Goal: Information Seeking & Learning: Learn about a topic

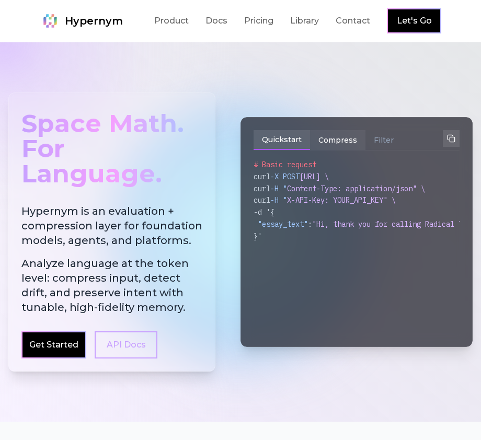
click at [328, 139] on button "Compress" at bounding box center [337, 140] width 55 height 20
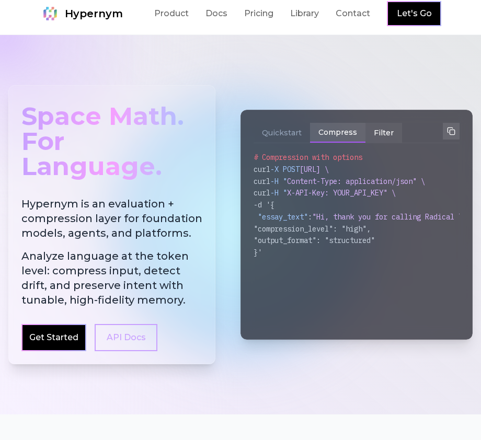
click at [374, 140] on button "Filter" at bounding box center [383, 133] width 37 height 20
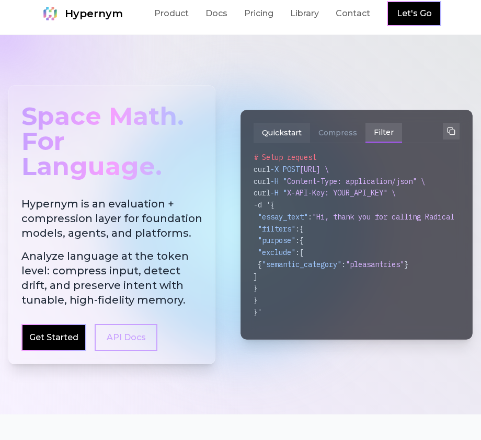
click at [277, 135] on button "Quickstart" at bounding box center [282, 133] width 56 height 20
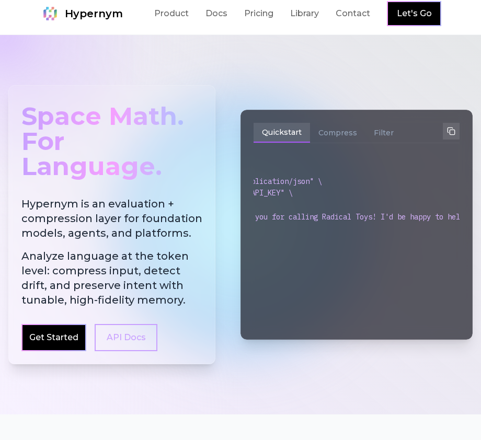
scroll to position [0, 106]
click at [335, 131] on button "Compress" at bounding box center [337, 133] width 55 height 20
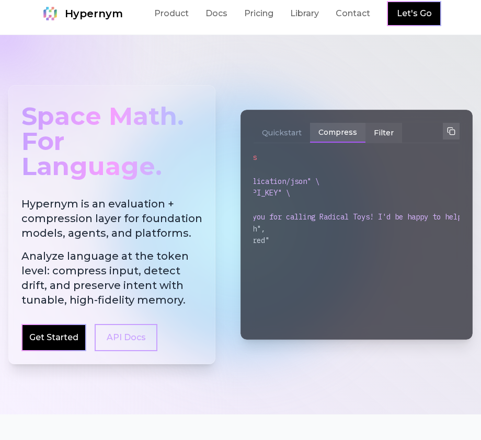
click at [373, 132] on button "Filter" at bounding box center [383, 133] width 37 height 20
click at [278, 137] on button "Quickstart" at bounding box center [282, 133] width 56 height 20
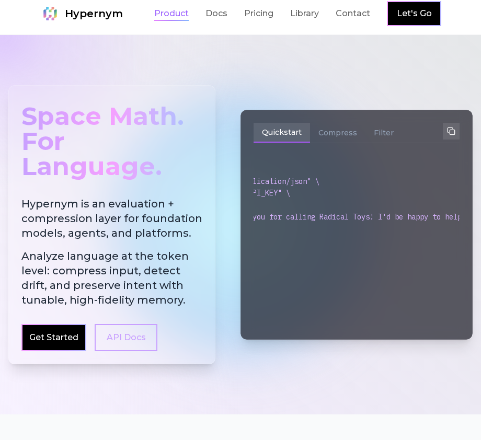
click at [167, 14] on link "Product" at bounding box center [171, 13] width 35 height 13
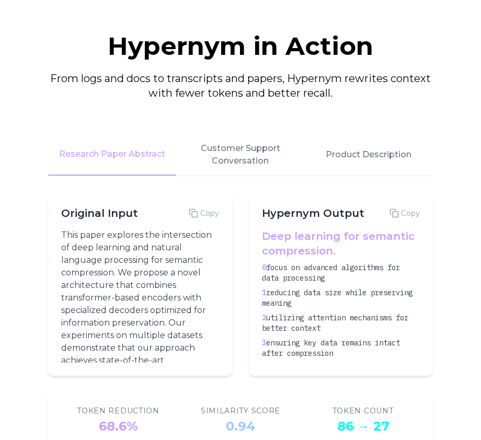
scroll to position [1363, 0]
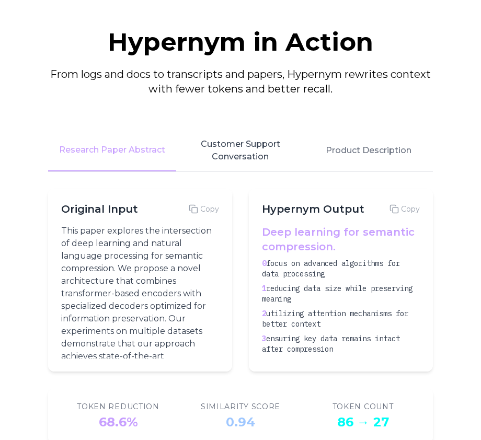
click at [235, 142] on button "Customer Support Conversation" at bounding box center [240, 151] width 128 height 42
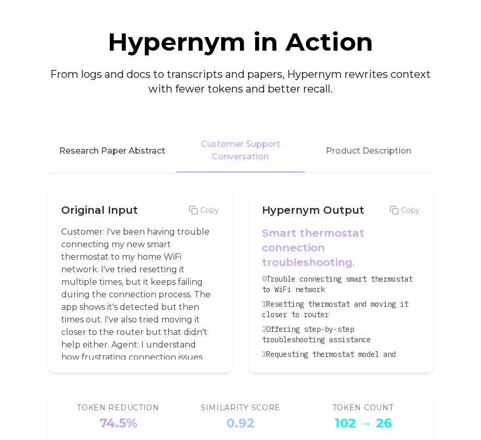
click at [145, 143] on button "Research Paper Abstract" at bounding box center [112, 151] width 128 height 43
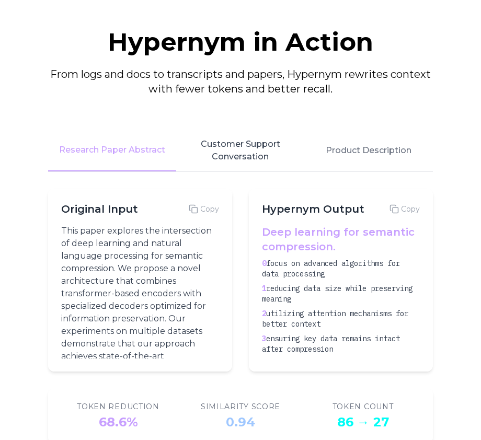
click at [240, 145] on button "Customer Support Conversation" at bounding box center [240, 151] width 128 height 42
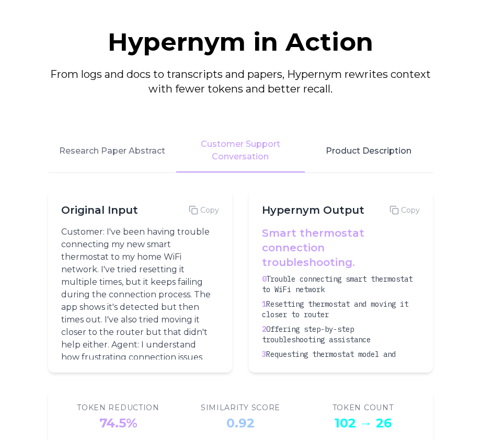
click at [350, 157] on button "Product Description" at bounding box center [369, 151] width 128 height 43
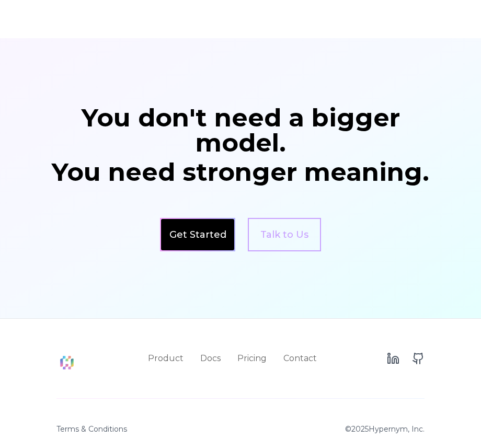
scroll to position [1846, 0]
